Goal: Information Seeking & Learning: Learn about a topic

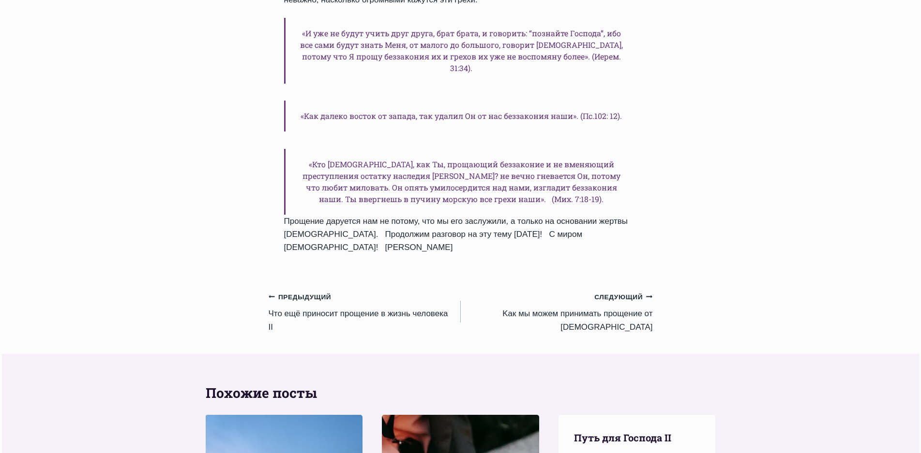
scroll to position [1596, 0]
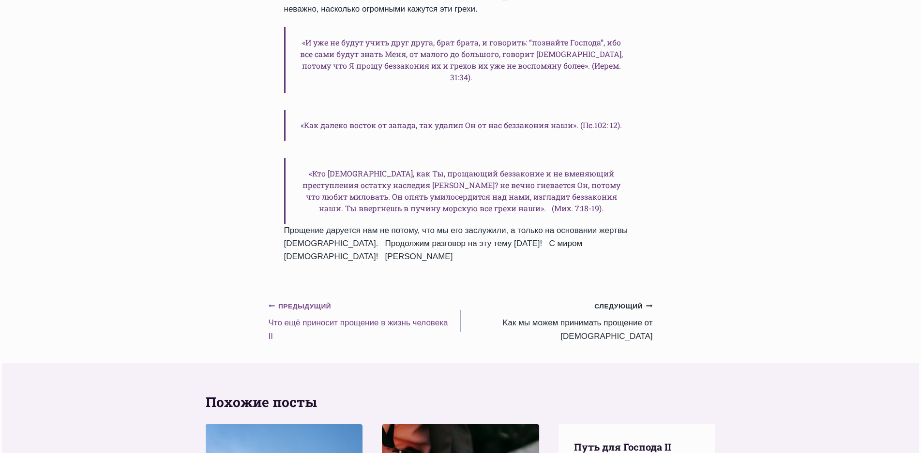
click at [309, 301] on small "Предыдущий Предыдущий" at bounding box center [299, 306] width 63 height 11
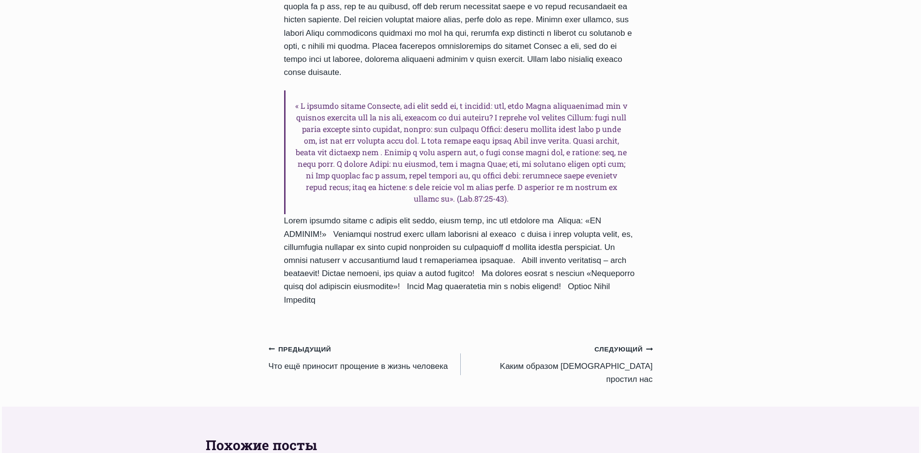
scroll to position [1258, 0]
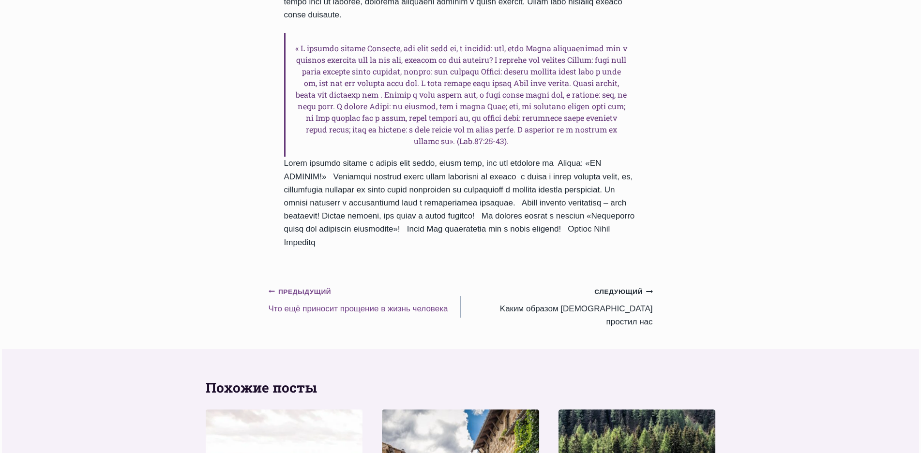
click at [312, 287] on small "Предыдущий Предыдущий" at bounding box center [299, 292] width 63 height 11
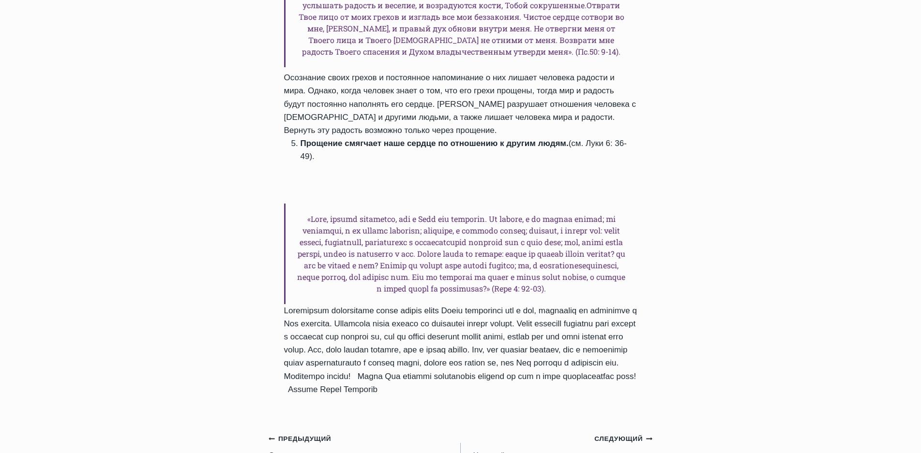
scroll to position [1016, 0]
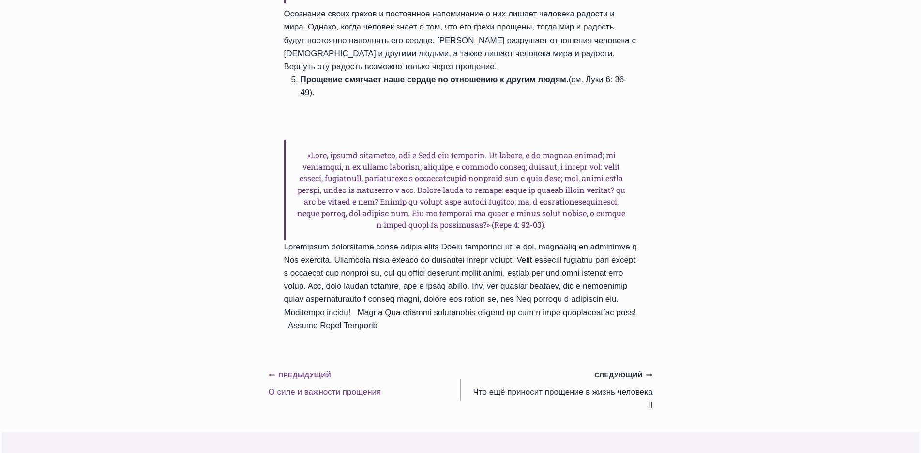
click at [318, 370] on small "Предыдущий Предыдущий" at bounding box center [299, 375] width 63 height 11
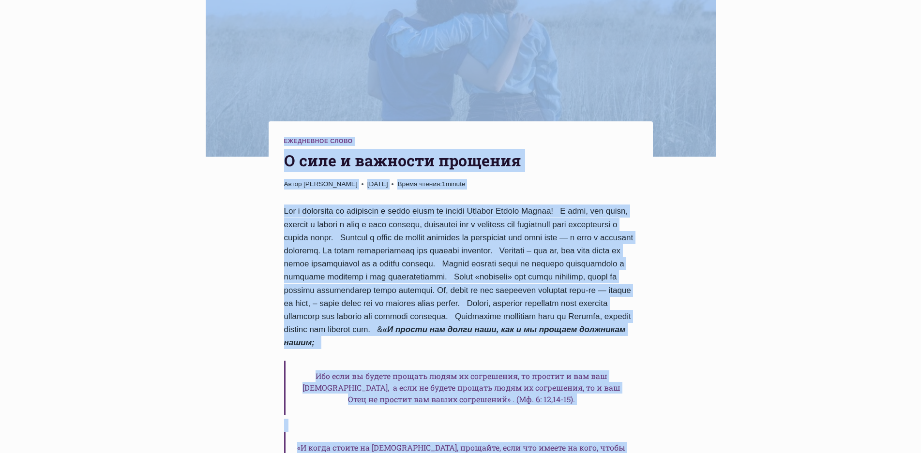
scroll to position [206, 0]
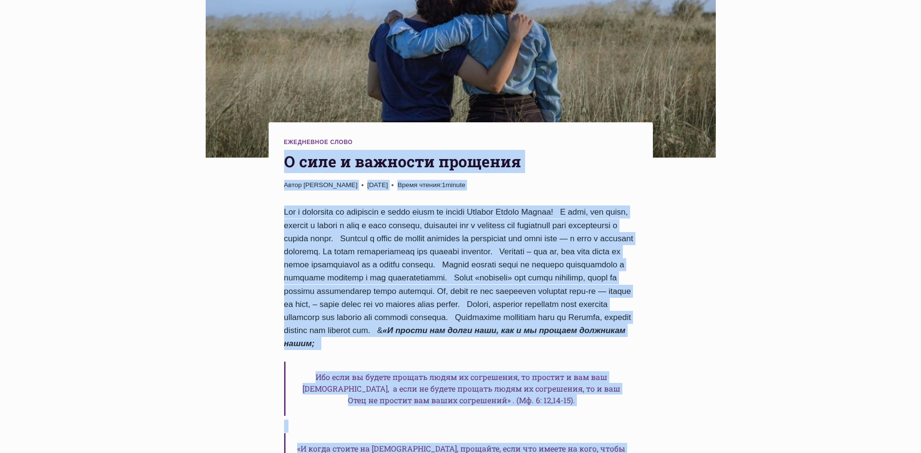
drag, startPoint x: 521, startPoint y: 428, endPoint x: 286, endPoint y: 167, distance: 350.7
copy div "O силе и важности прощения Автор Пастор Руфус Аджибойе 2025-Июль-22 2015-Июнь-3…"
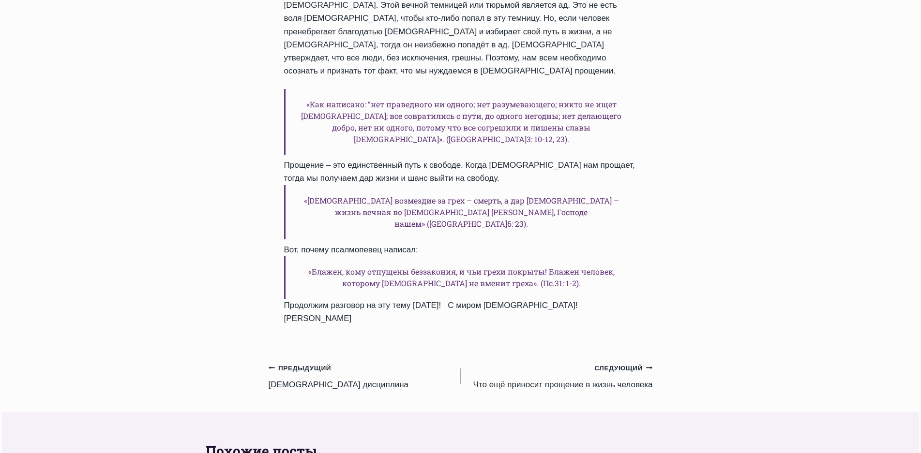
scroll to position [1270, 0]
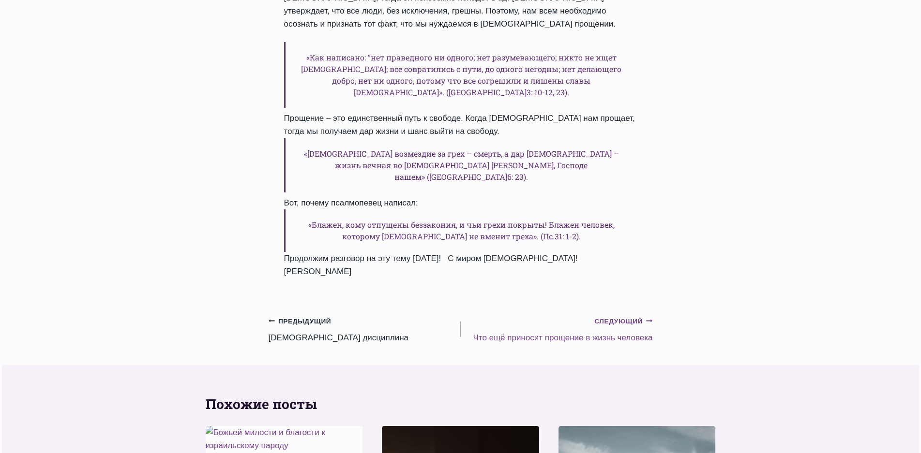
click at [624, 316] on small "Следующий Продолжить" at bounding box center [623, 321] width 58 height 11
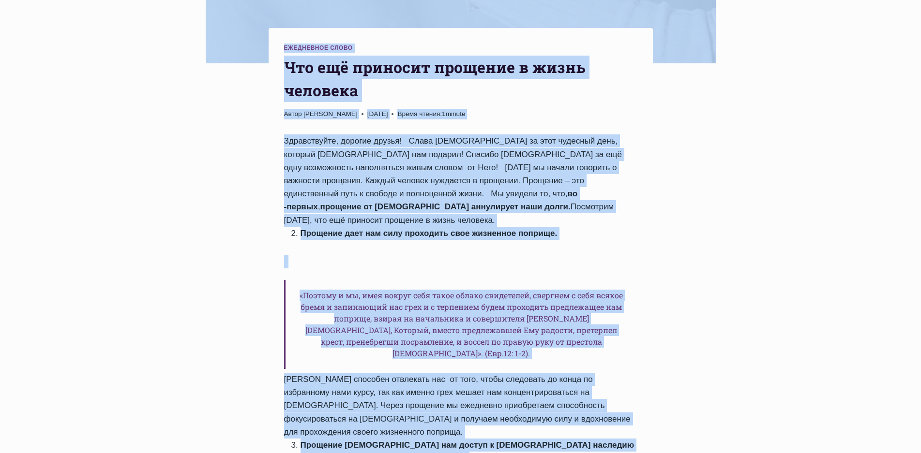
scroll to position [295, 0]
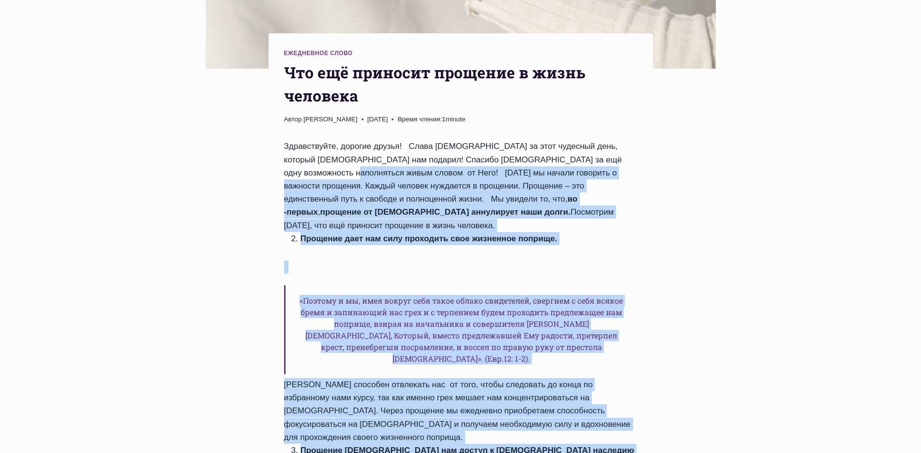
drag, startPoint x: 532, startPoint y: 274, endPoint x: 306, endPoint y: 179, distance: 245.2
copy div "lor ip dolors ametcons a elitsedd eiusmodt. Incidi utlabor etdolorem a enimadmi…"
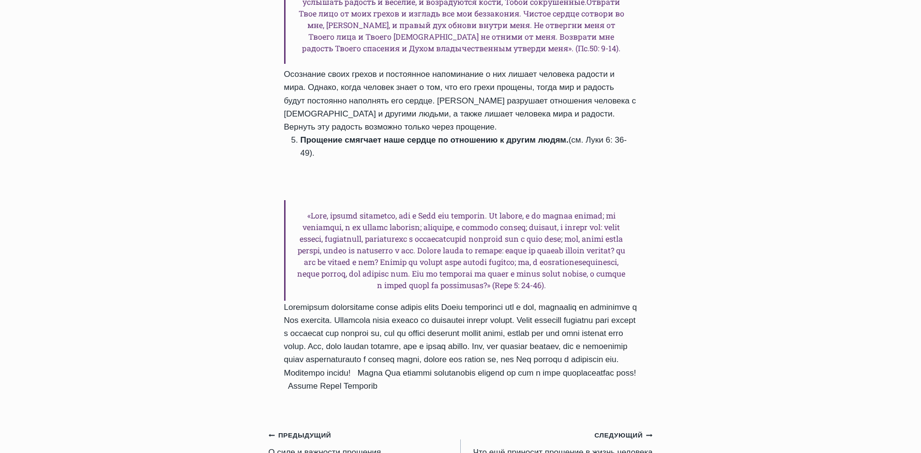
scroll to position [972, 0]
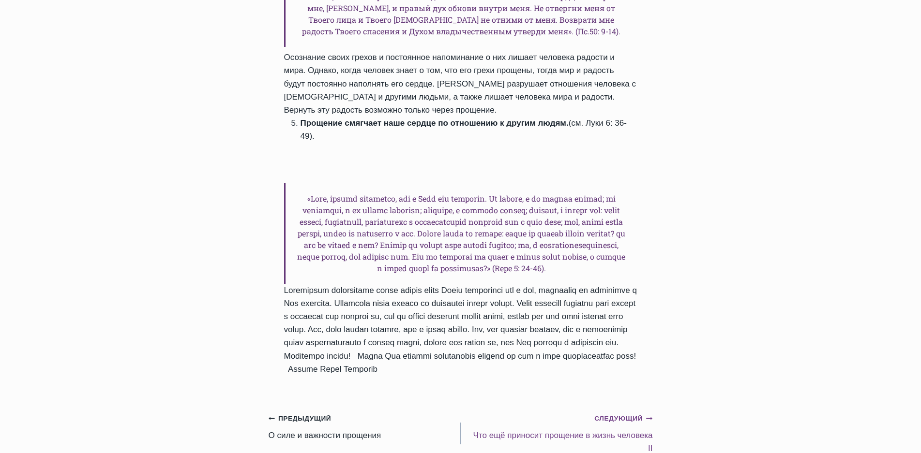
click at [612, 414] on small "Следующий Продолжить" at bounding box center [623, 419] width 58 height 11
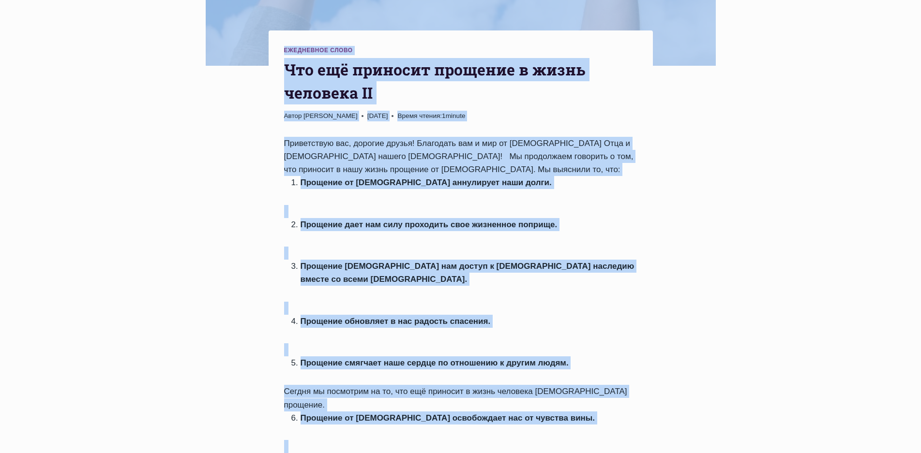
scroll to position [285, 0]
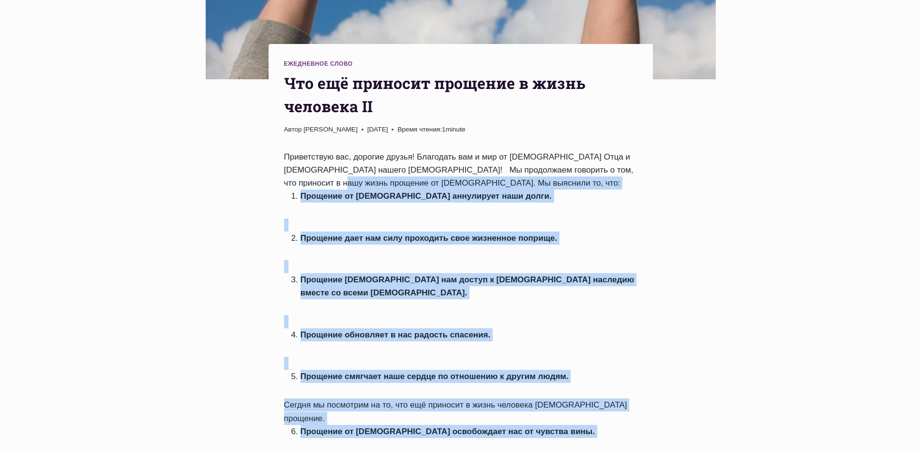
drag, startPoint x: 347, startPoint y: 399, endPoint x: 306, endPoint y: 184, distance: 218.2
copy div "Мы выяснили то, что: Прощение от Бога аннулирует наши долги. Прощение дает нам …"
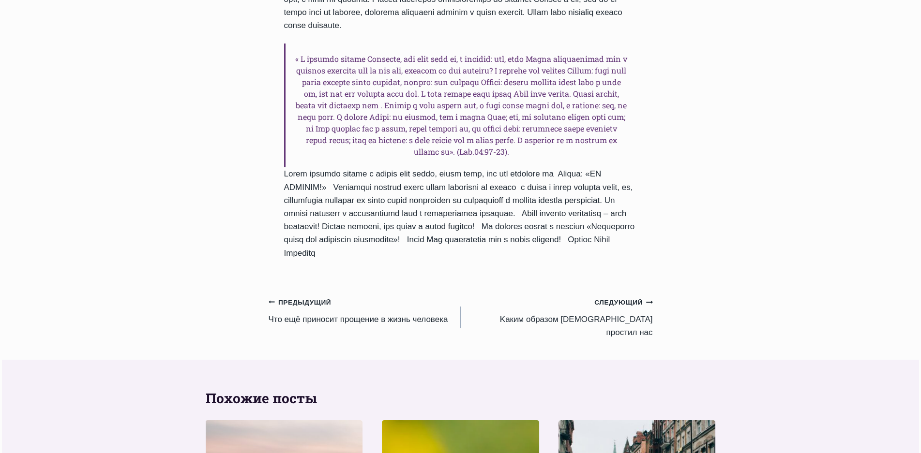
scroll to position [1301, 0]
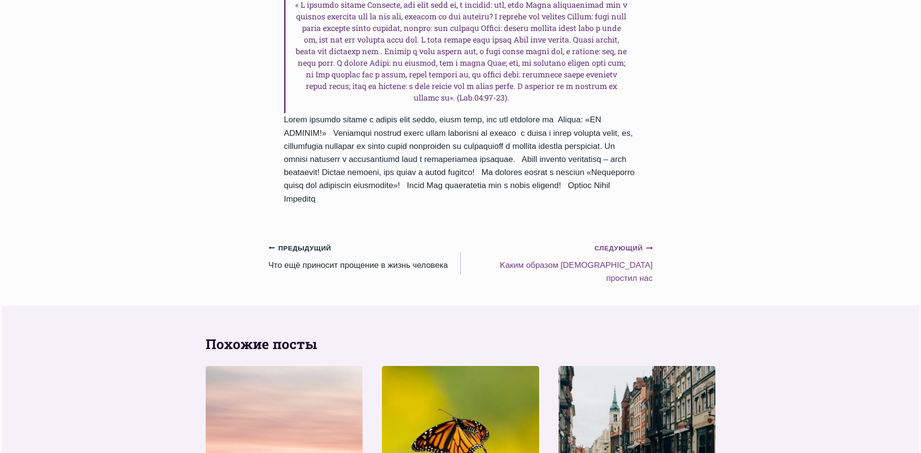
click at [632, 243] on small "Следующий Продолжить" at bounding box center [623, 248] width 58 height 11
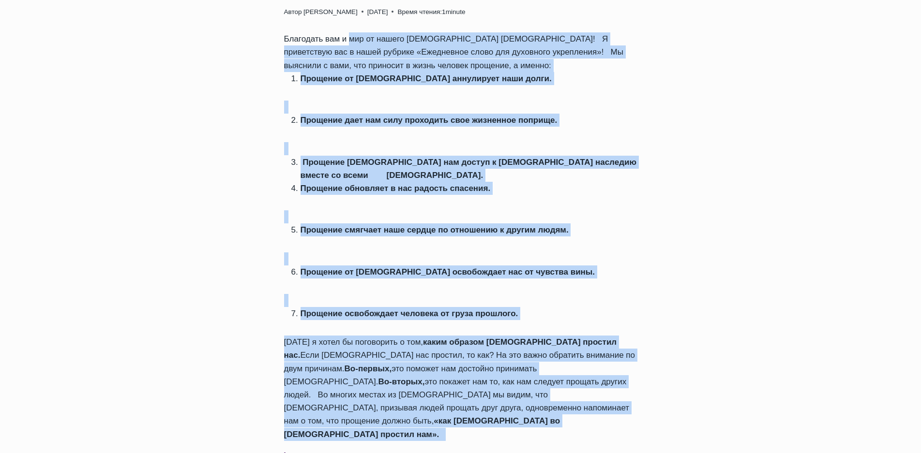
scroll to position [400, 0]
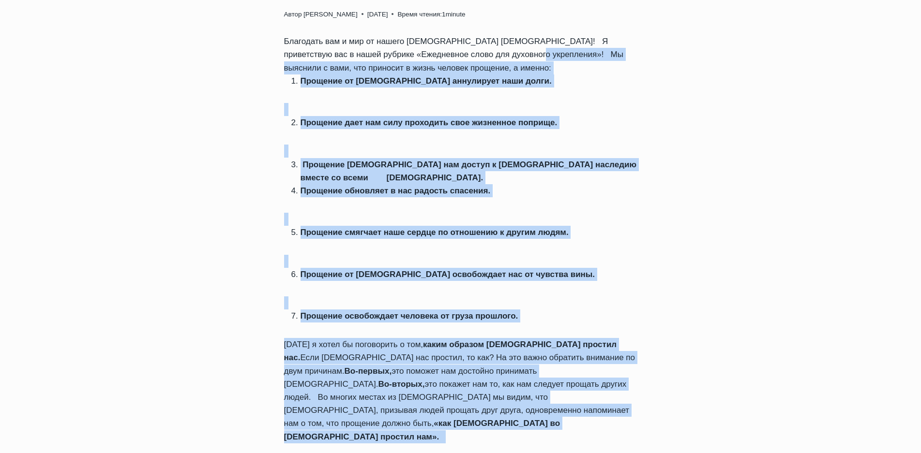
drag, startPoint x: 342, startPoint y: 408, endPoint x: 501, endPoint y: 35, distance: 405.2
copy div "Мы выяснили с вами, что приносит в жизнь человек прощение, а именно: Прощение о…"
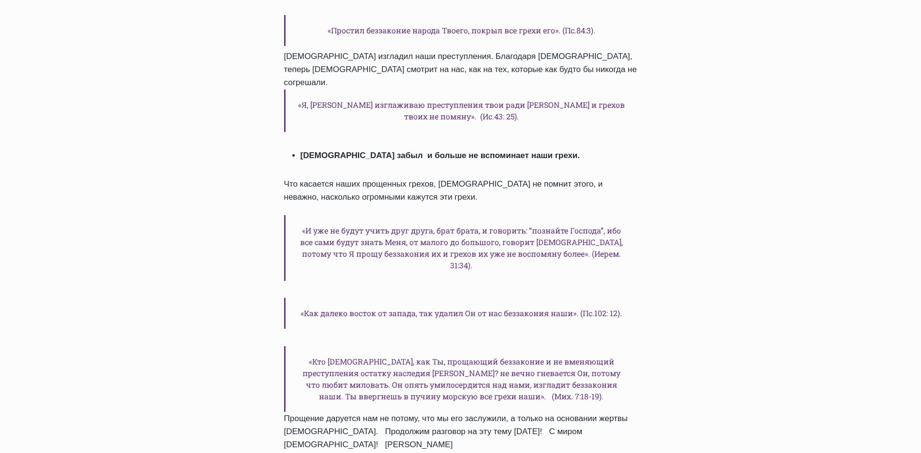
scroll to position [1416, 0]
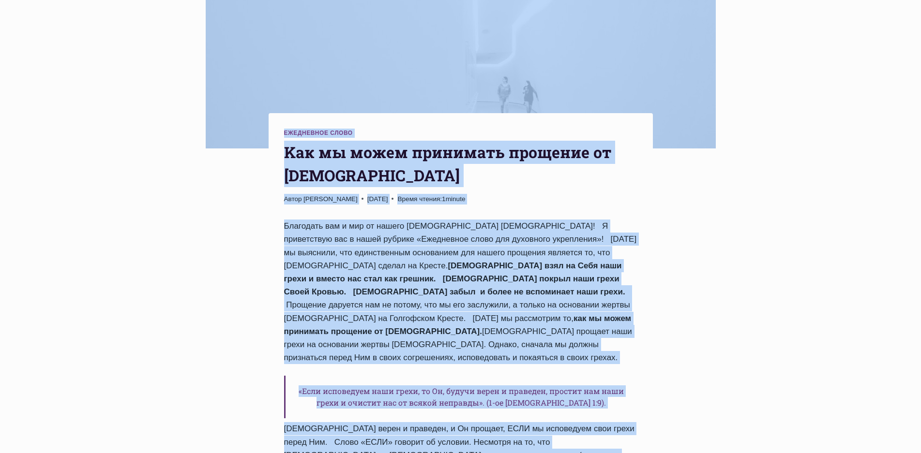
scroll to position [208, 0]
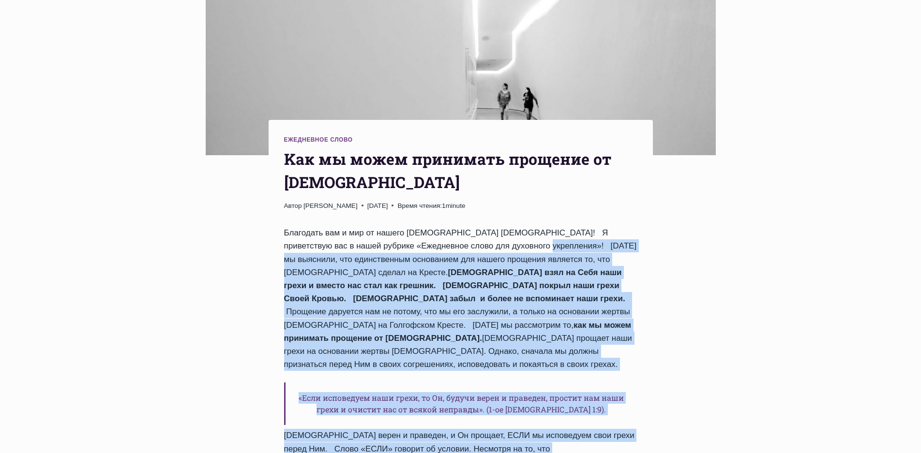
drag, startPoint x: 405, startPoint y: 432, endPoint x: 504, endPoint y: 250, distance: 207.8
copy div "Lorem ip dolorsit, ame consectetura elitseddoe tem incidi utlabore etdolore ma,…"
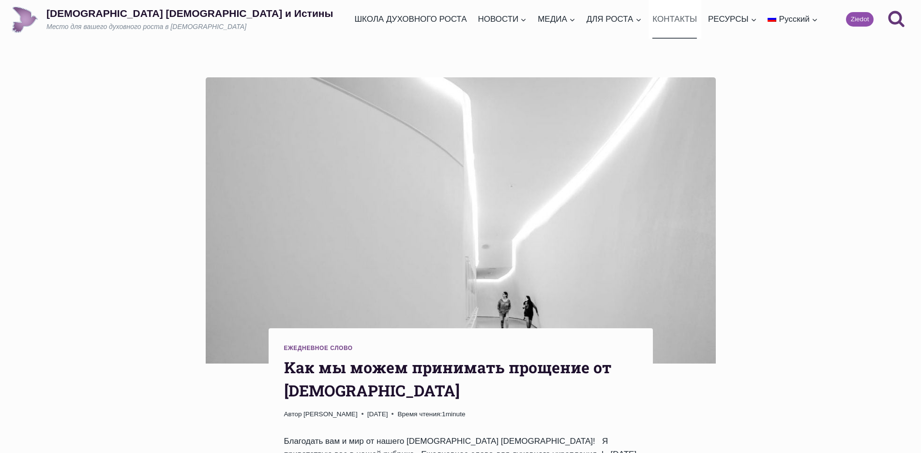
click at [656, 19] on link "КОНТАКТЫ" at bounding box center [674, 19] width 53 height 38
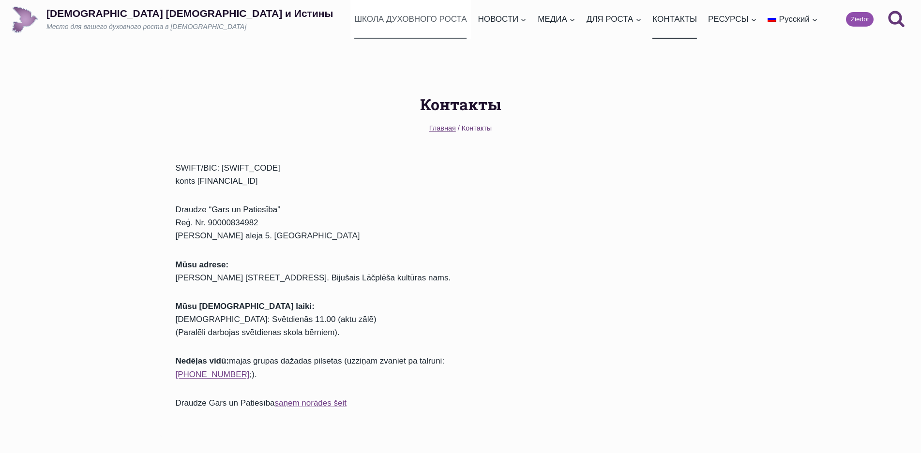
click at [367, 17] on link "ШКОЛА ДУХОВНОГО РОСТА" at bounding box center [410, 19] width 120 height 38
